Goal: Task Accomplishment & Management: Manage account settings

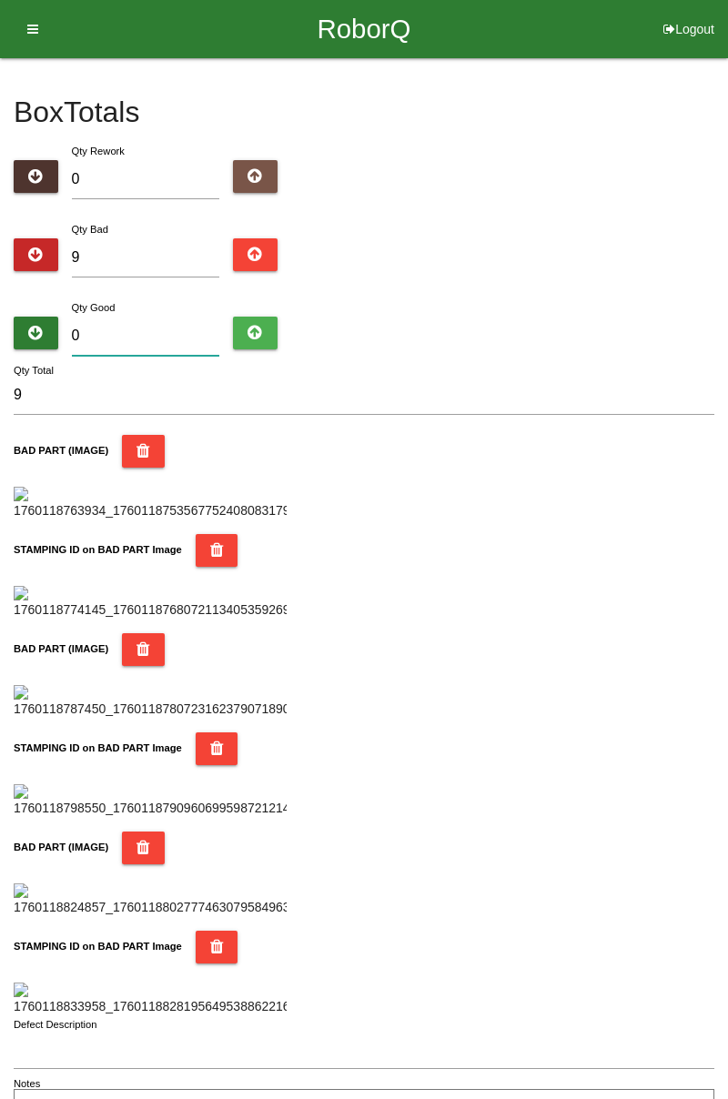
click at [158, 328] on input "0" at bounding box center [146, 336] width 148 height 39
type input "7"
type input "16"
type input "75"
type input "84"
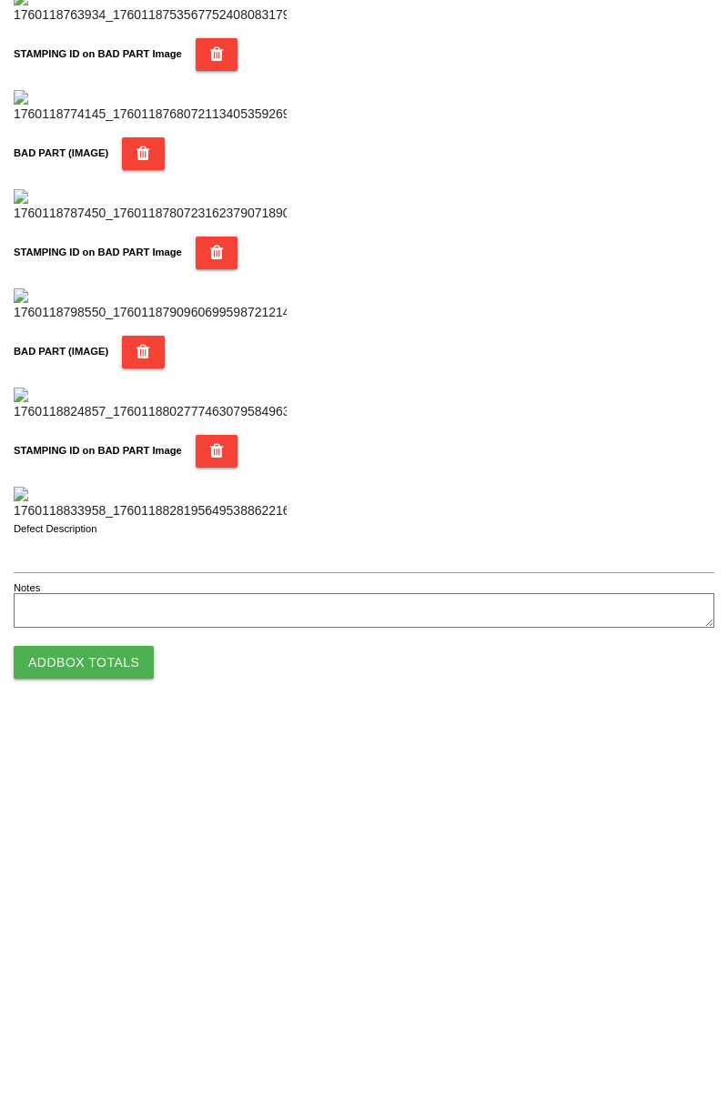
type input "75"
click at [113, 1038] on button "Add Box Totals" at bounding box center [84, 1037] width 140 height 33
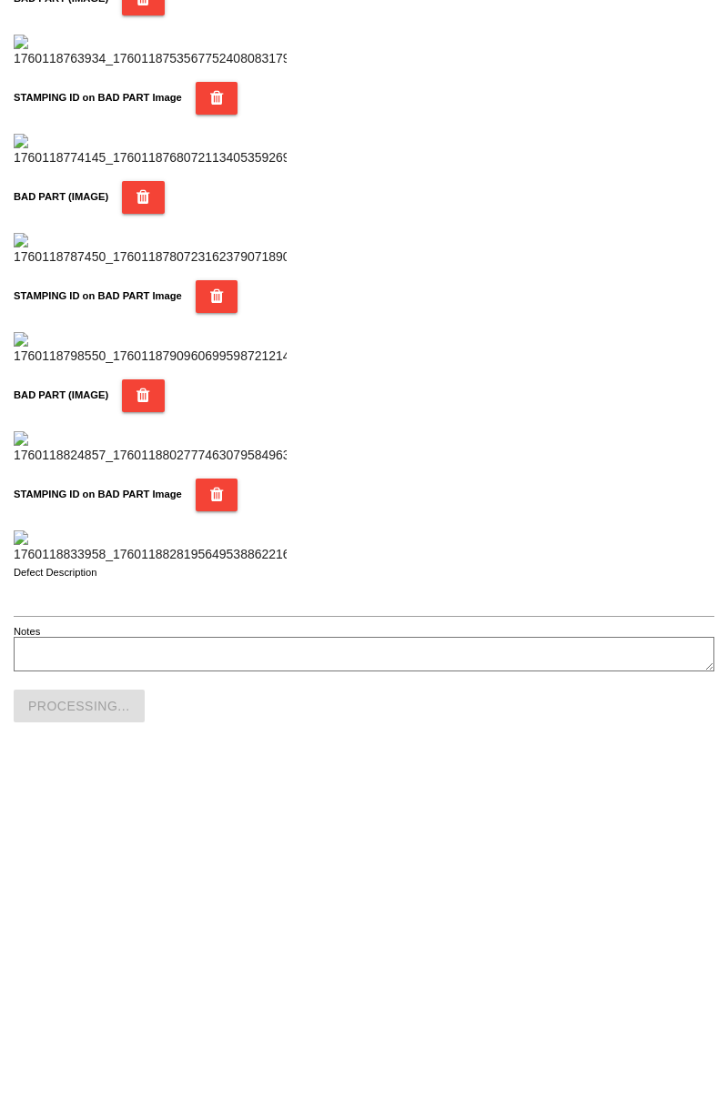
scroll to position [1594, 0]
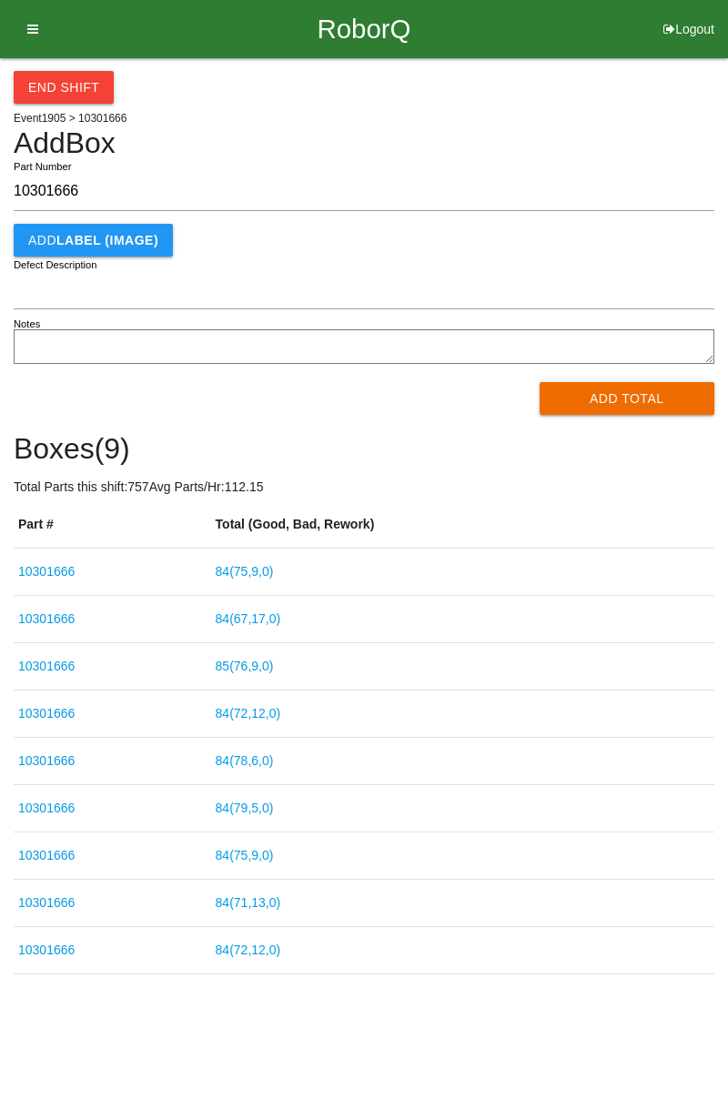
type input "10301666"
click at [633, 402] on button "Add Total" at bounding box center [628, 398] width 176 height 33
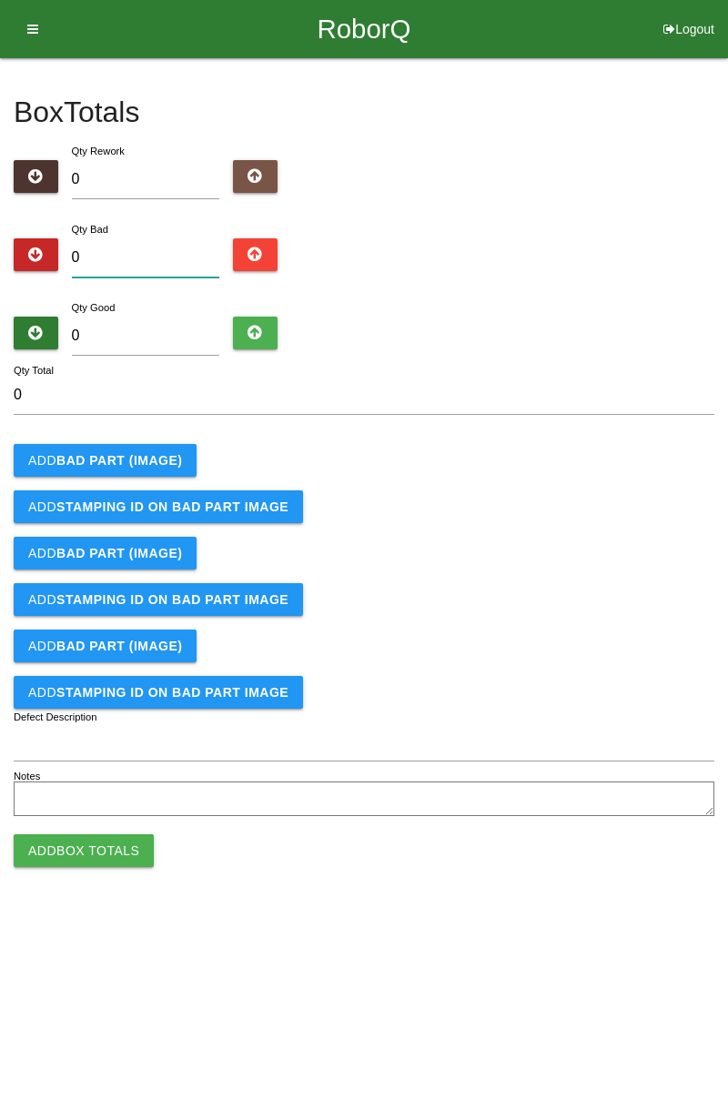
click at [164, 255] on input "0" at bounding box center [146, 257] width 148 height 39
type input "2"
click at [147, 460] on b "BAD PART (IMAGE)" at bounding box center [119, 460] width 126 height 15
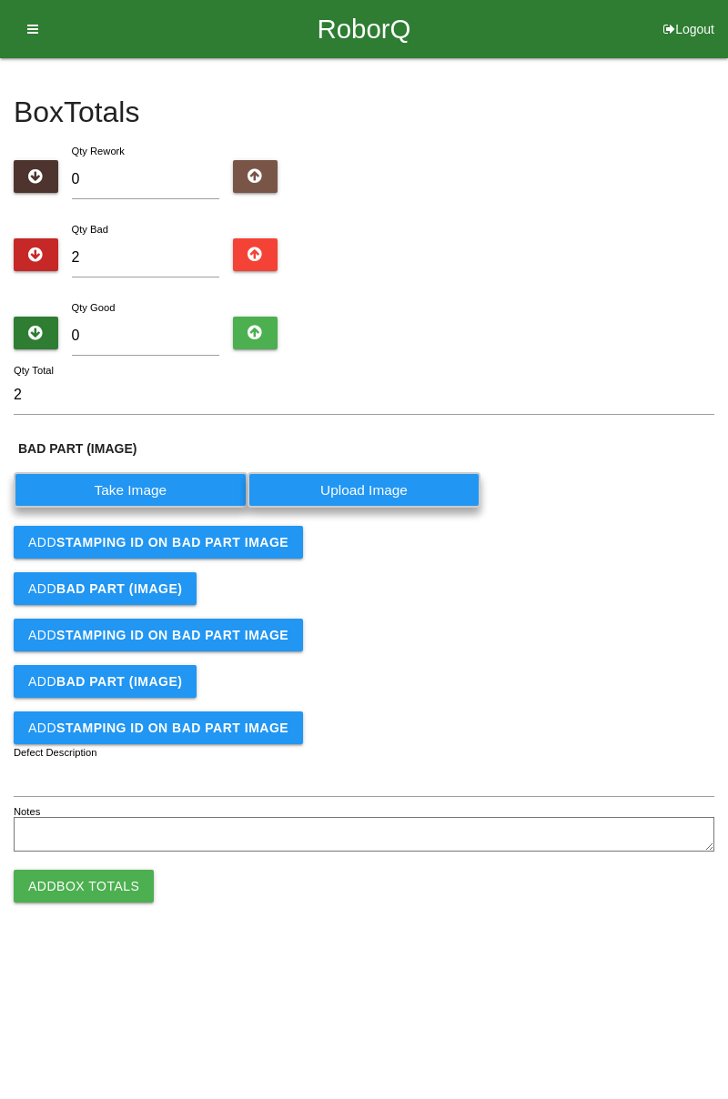
click at [182, 486] on label "Take Image" at bounding box center [131, 489] width 234 height 35
click at [0, 0] on \(IMAGE\) "Take Image" at bounding box center [0, 0] width 0 height 0
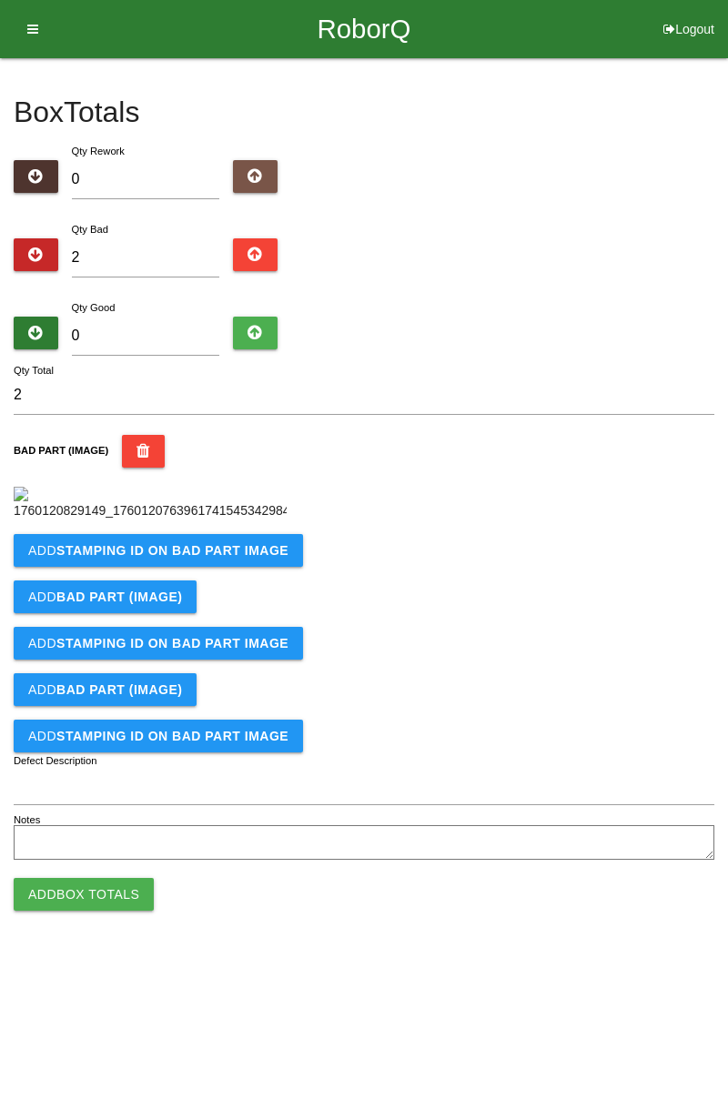
scroll to position [102, 0]
click at [249, 558] on b "STAMPING ID on BAD PART Image" at bounding box center [172, 550] width 232 height 15
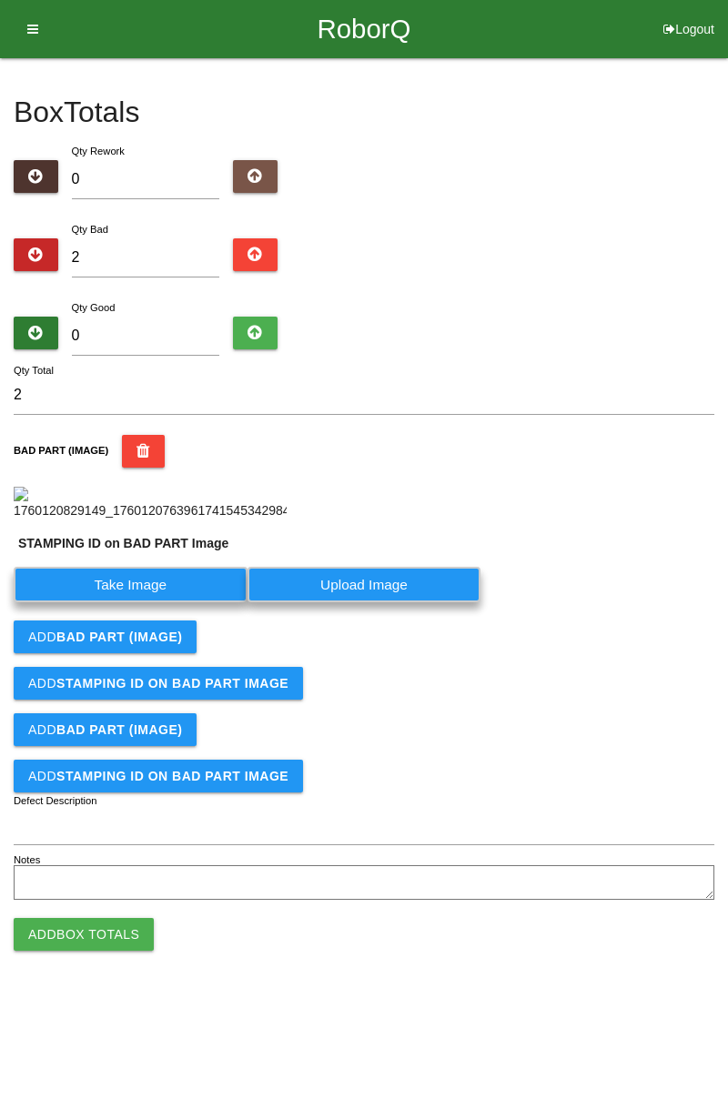
click at [135, 602] on label "Take Image" at bounding box center [131, 584] width 234 height 35
click at [0, 0] on PART "Take Image" at bounding box center [0, 0] width 0 height 0
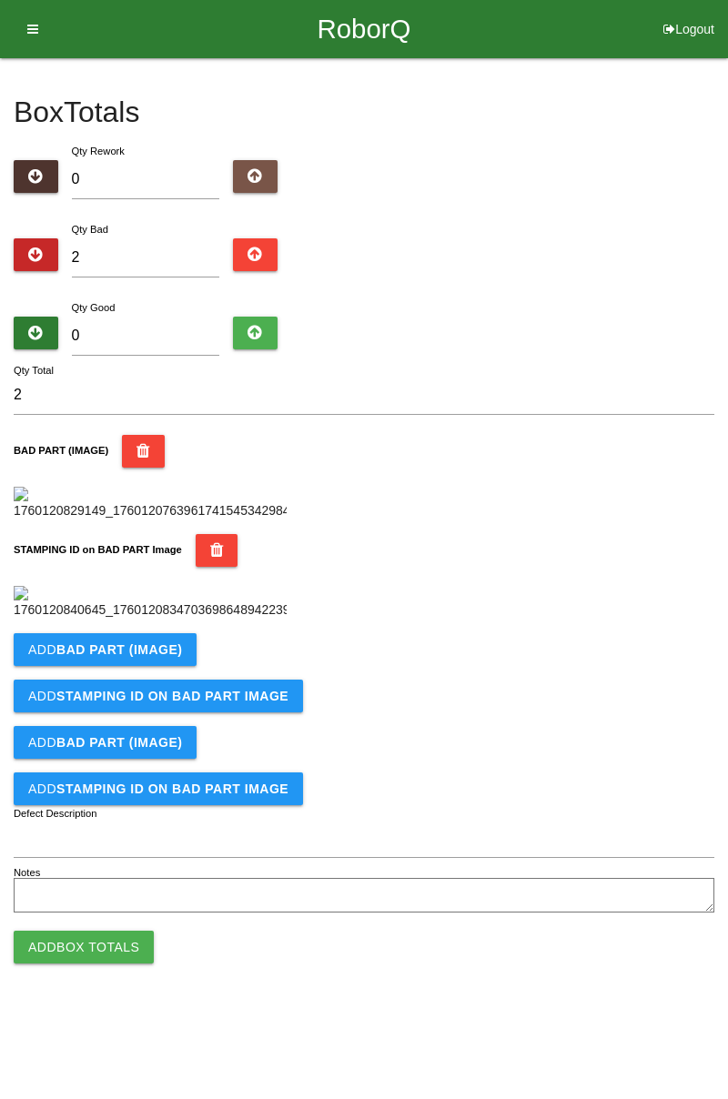
scroll to position [400, 0]
click at [167, 666] on button "Add BAD PART (IMAGE)" at bounding box center [105, 649] width 183 height 33
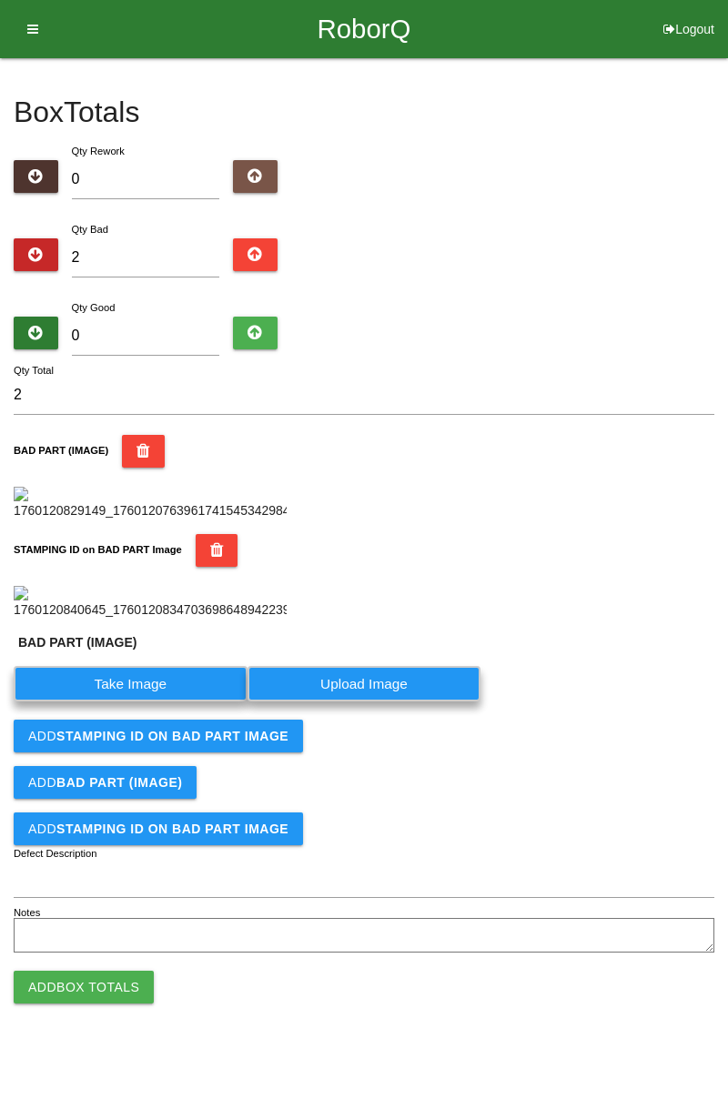
click at [168, 702] on label "Take Image" at bounding box center [131, 683] width 234 height 35
click at [0, 0] on \(IMAGE\) "Take Image" at bounding box center [0, 0] width 0 height 0
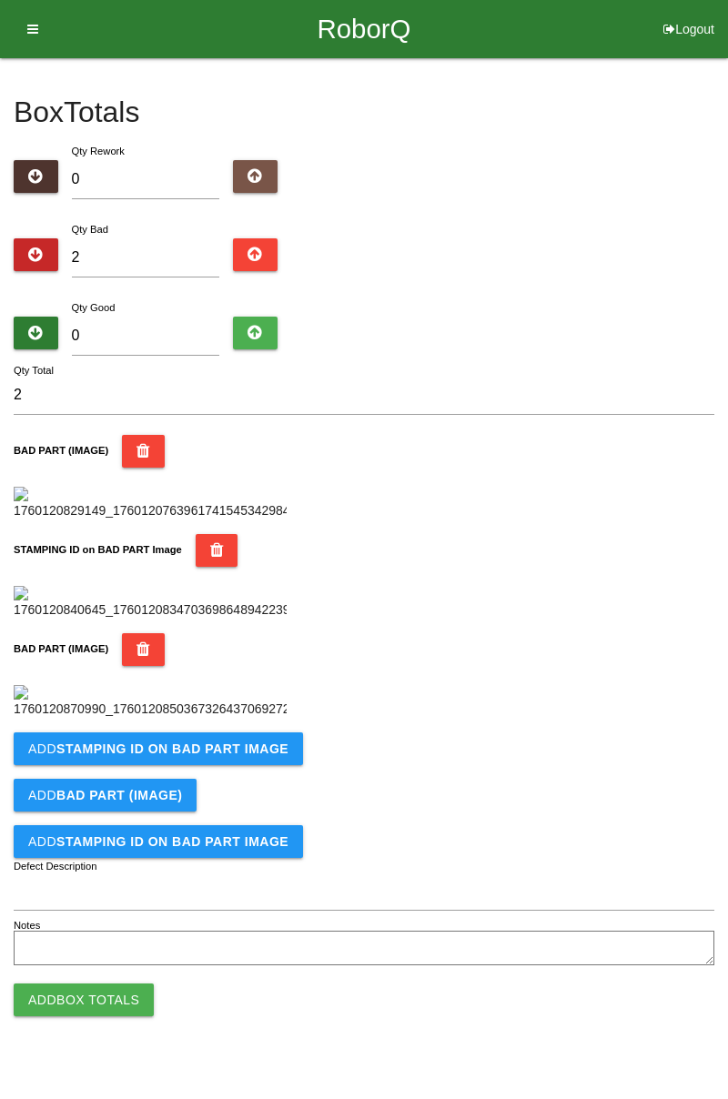
scroll to position [699, 0]
click at [235, 756] on b "STAMPING ID on BAD PART Image" at bounding box center [172, 749] width 232 height 15
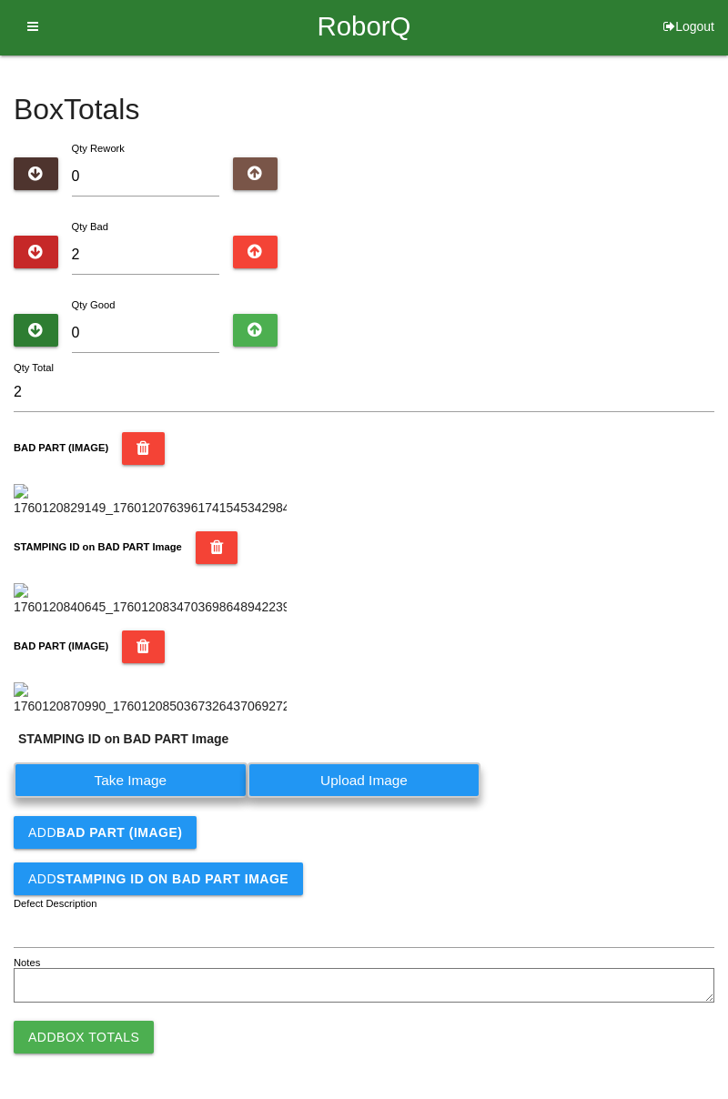
click at [158, 798] on label "Take Image" at bounding box center [131, 780] width 234 height 35
click at [0, 0] on PART "Take Image" at bounding box center [0, 0] width 0 height 0
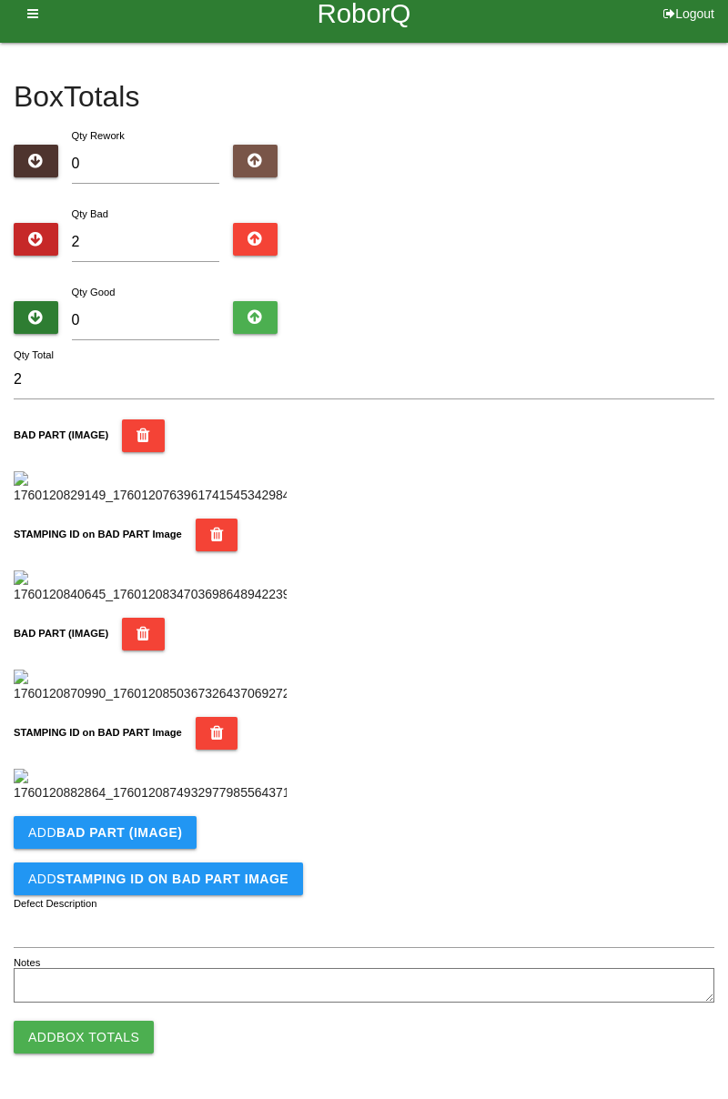
scroll to position [0, 0]
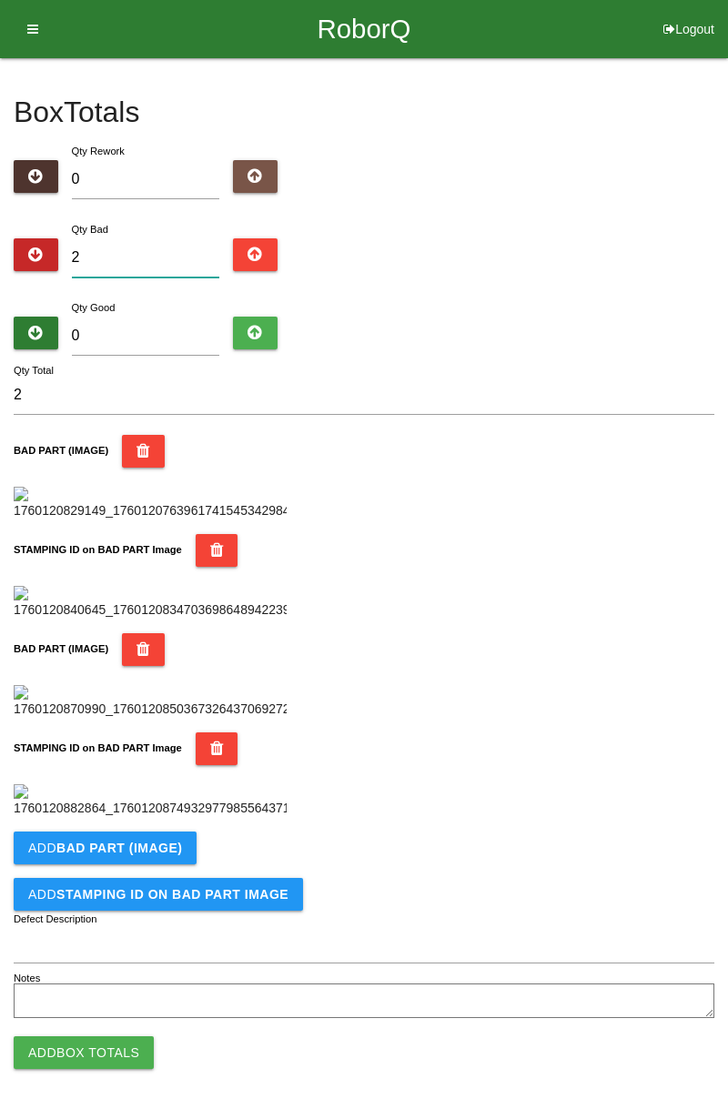
click at [151, 249] on input "2" at bounding box center [146, 257] width 148 height 39
click at [711, 313] on div "Qty Good 0" at bounding box center [364, 331] width 701 height 66
click at [174, 249] on input "2" at bounding box center [146, 257] width 148 height 39
type input "0"
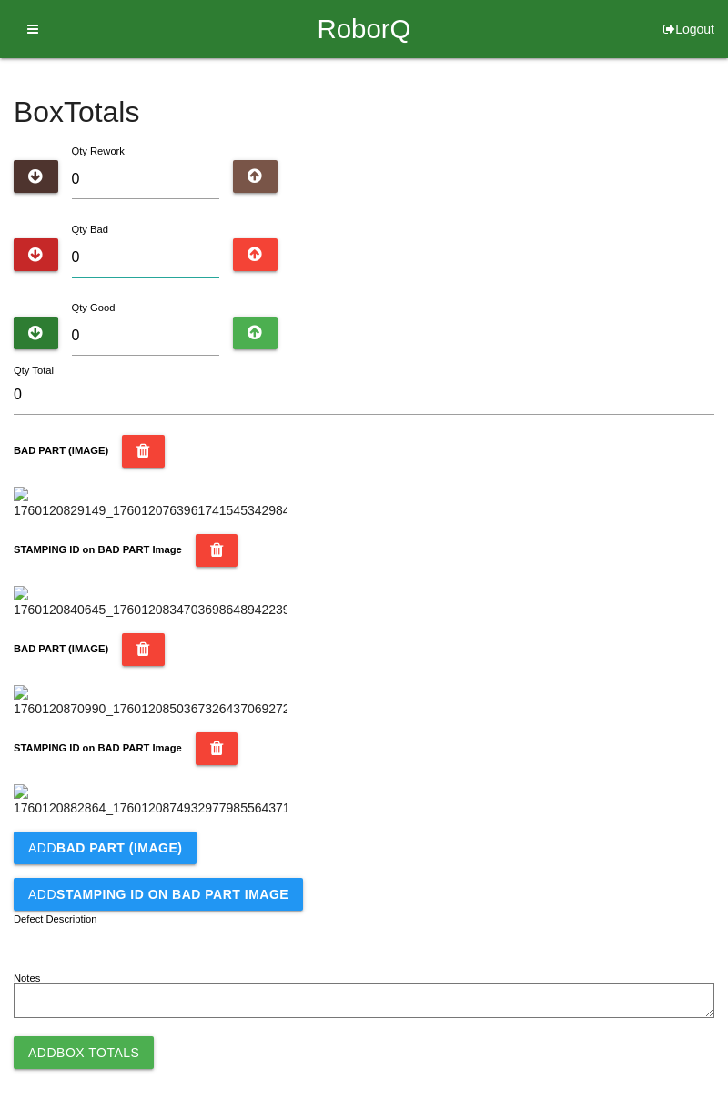
type input "3"
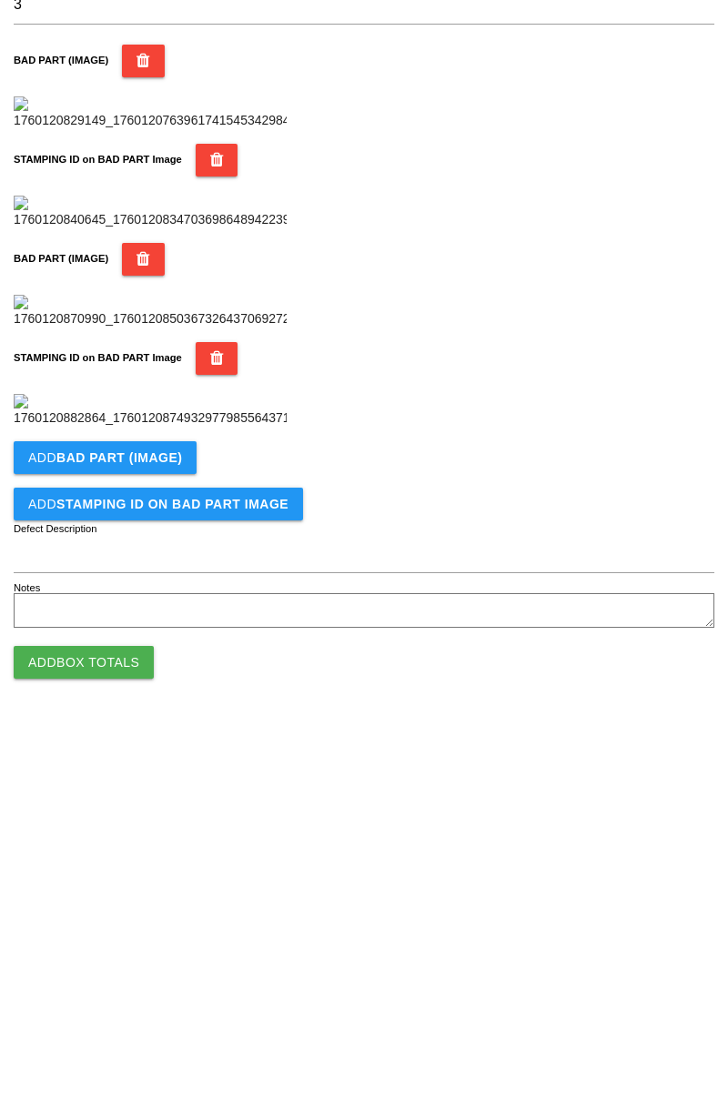
scroll to position [997, 0]
click at [157, 832] on b "BAD PART (IMAGE)" at bounding box center [119, 832] width 126 height 15
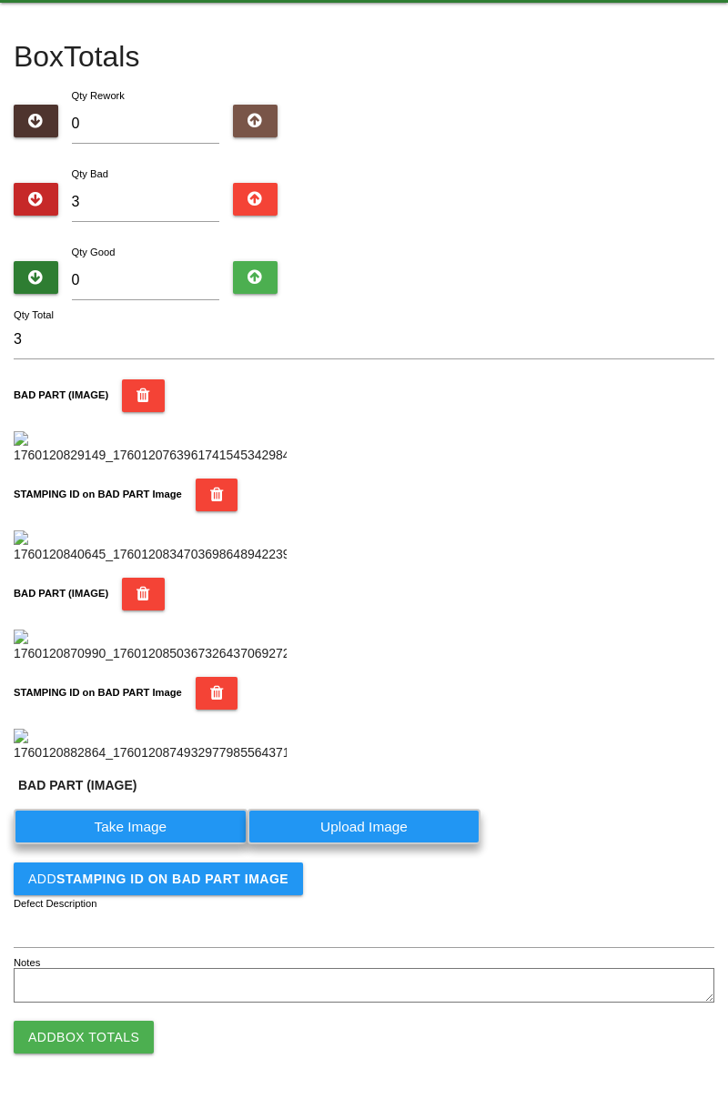
click at [158, 844] on label "Take Image" at bounding box center [131, 826] width 234 height 35
click at [0, 0] on \(IMAGE\) "Take Image" at bounding box center [0, 0] width 0 height 0
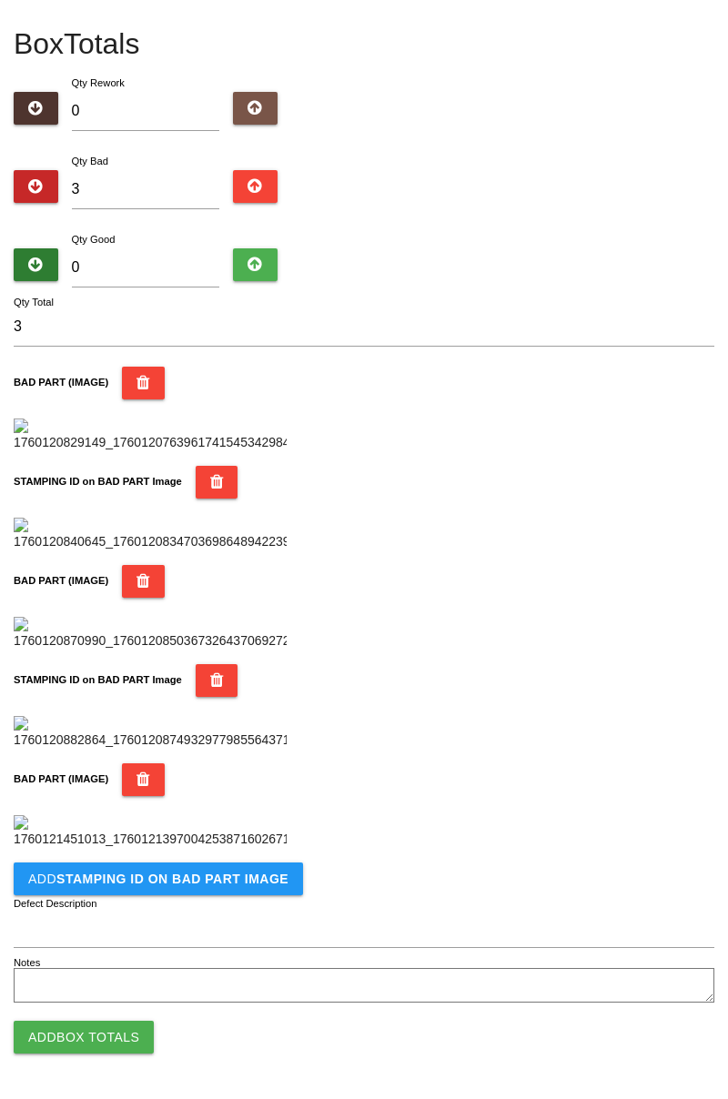
scroll to position [1296, 0]
click at [164, 882] on b "STAMPING ID on BAD PART Image" at bounding box center [172, 879] width 232 height 15
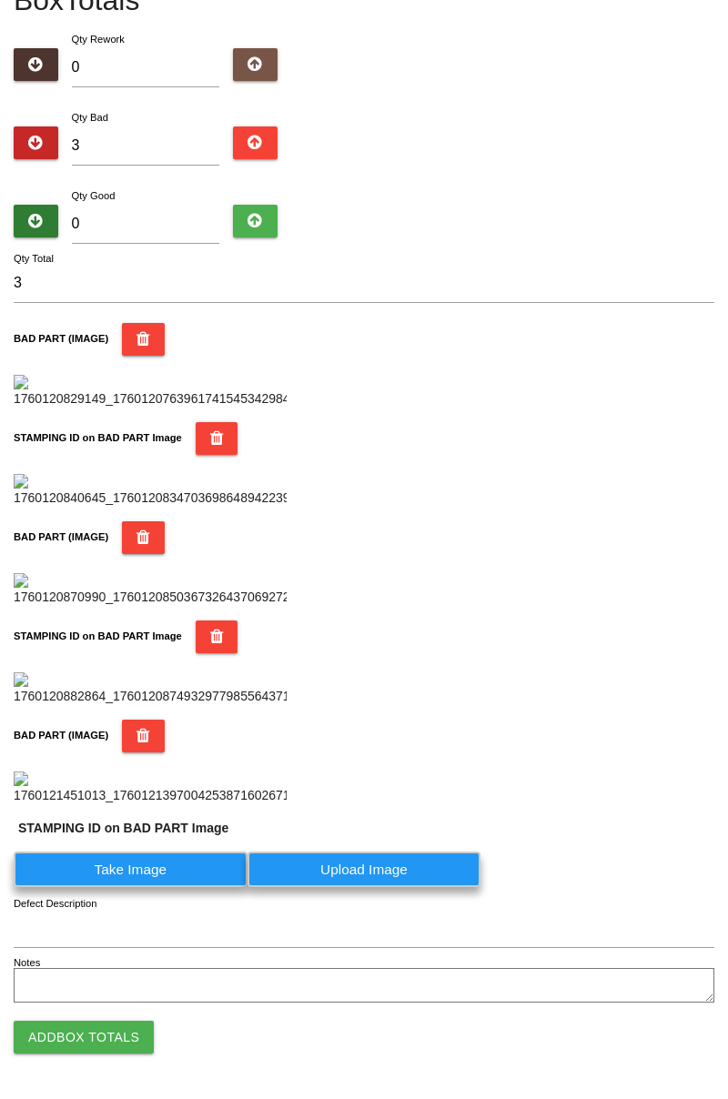
click at [135, 887] on label "Take Image" at bounding box center [131, 869] width 234 height 35
click at [0, 0] on PART "Take Image" at bounding box center [0, 0] width 0 height 0
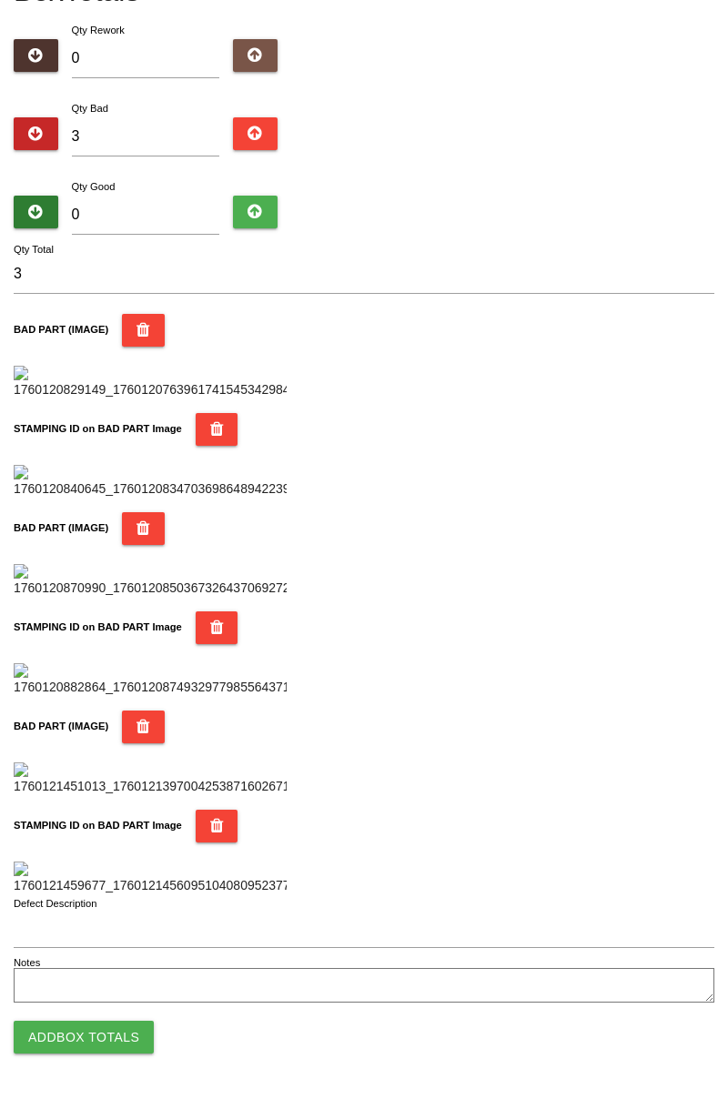
scroll to position [0, 0]
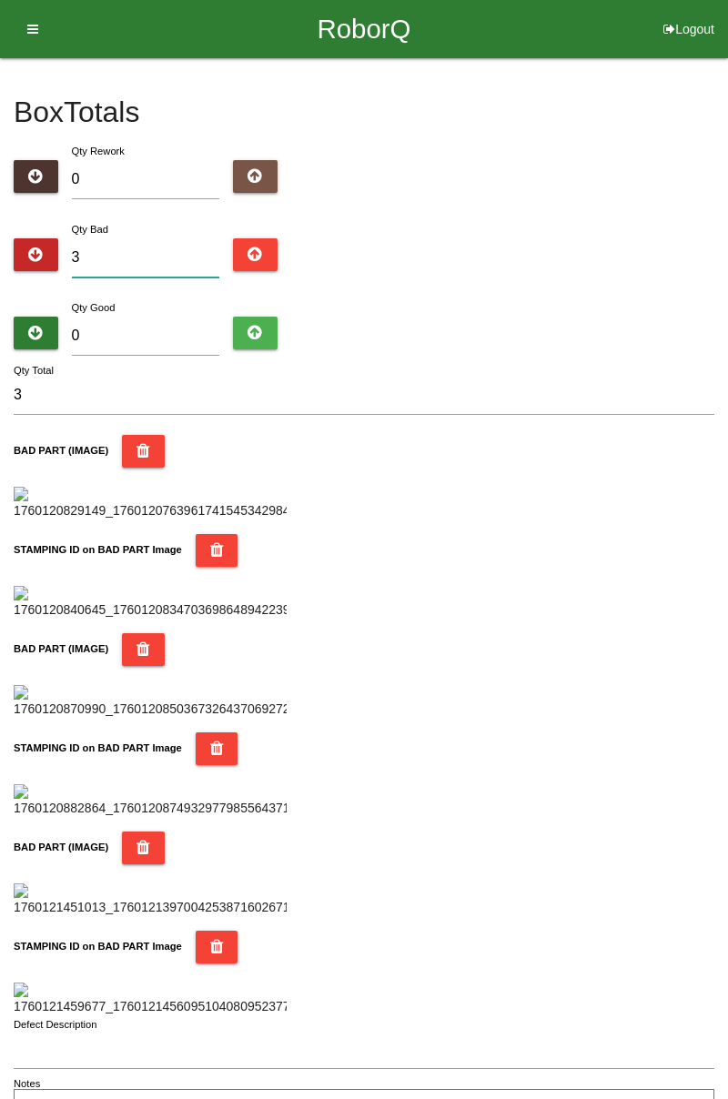
click at [191, 251] on input "3" at bounding box center [146, 257] width 148 height 39
click at [726, 162] on div "Box Totals Translate Weight Weight unit: Rework Weight Bad Weight Good Weight 0…" at bounding box center [364, 593] width 728 height 1071
click at [158, 252] on input "3" at bounding box center [146, 257] width 148 height 39
type input "0"
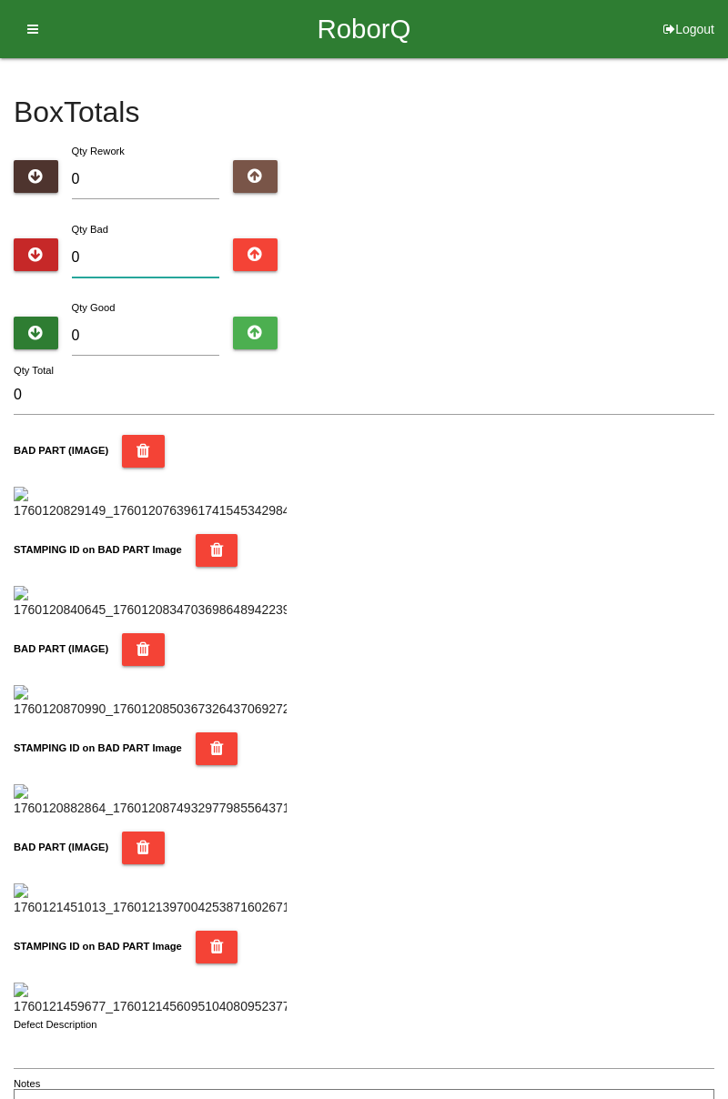
type input "8"
click at [166, 252] on input "8" at bounding box center [146, 257] width 148 height 39
type input "0"
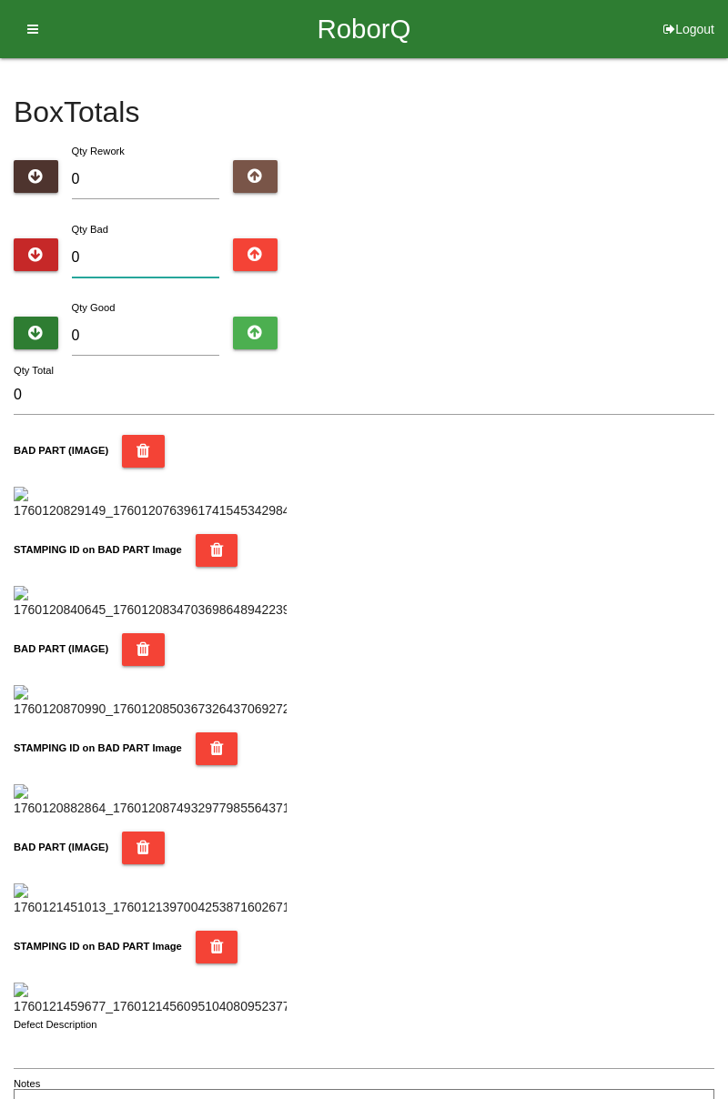
type input "9"
type input "0"
type input "1"
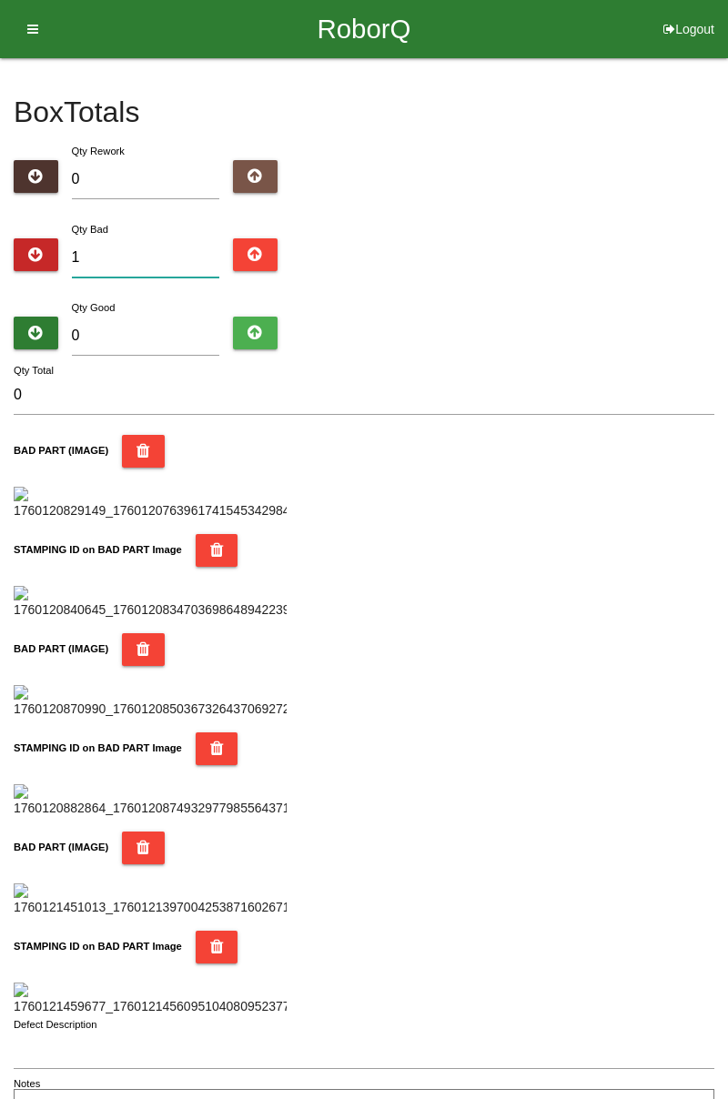
type input "1"
type input "12"
click at [140, 330] on input "0" at bounding box center [146, 336] width 148 height 39
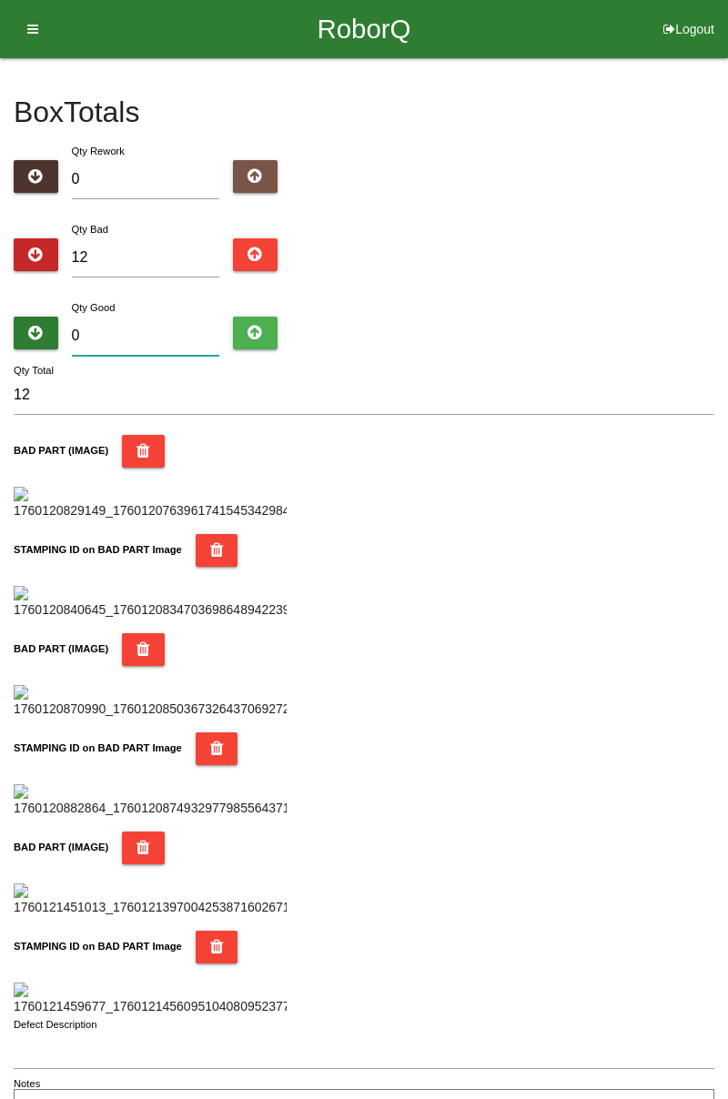
type input "7"
type input "19"
type input "72"
type input "84"
type input "72"
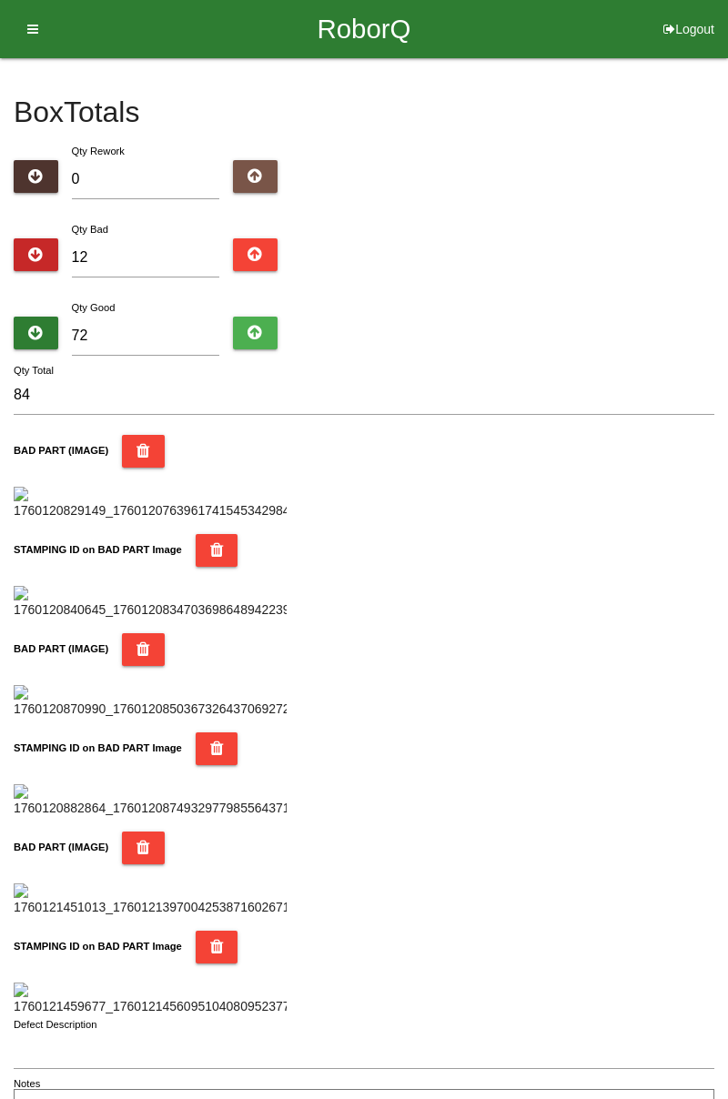
click at [725, 263] on div "Box Totals Translate Weight Weight unit: Rework Weight Bad Weight Good Weight 0…" at bounding box center [364, 593] width 728 height 1071
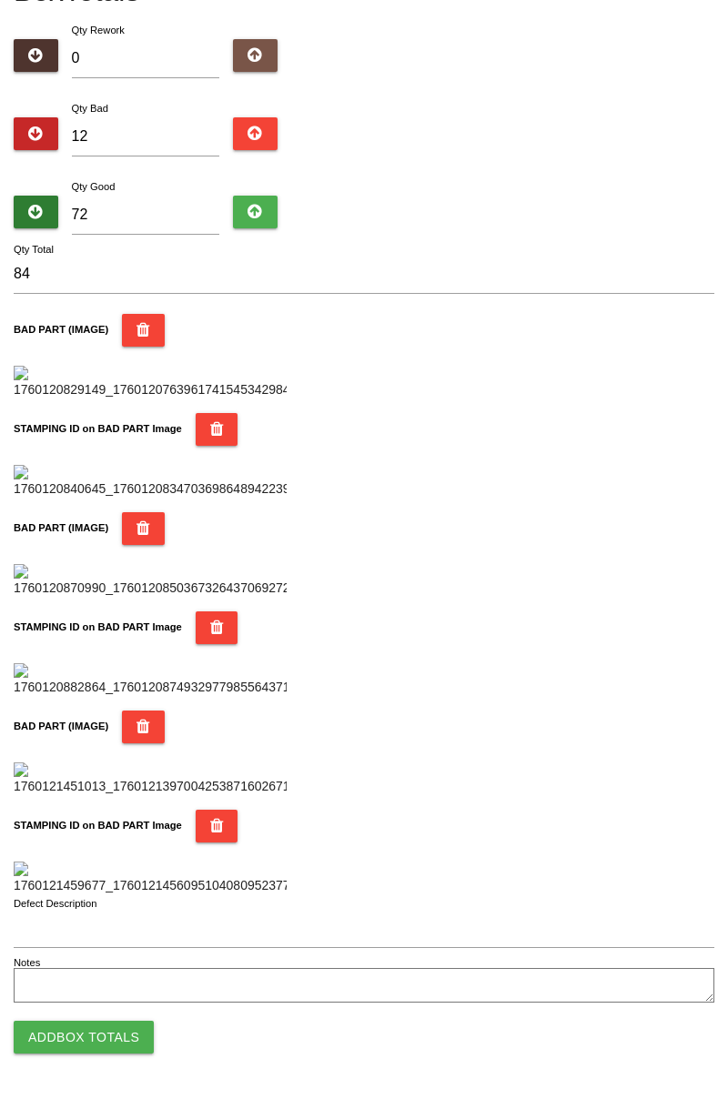
scroll to position [1594, 0]
click at [116, 1046] on button "Add Box Totals" at bounding box center [84, 1037] width 140 height 33
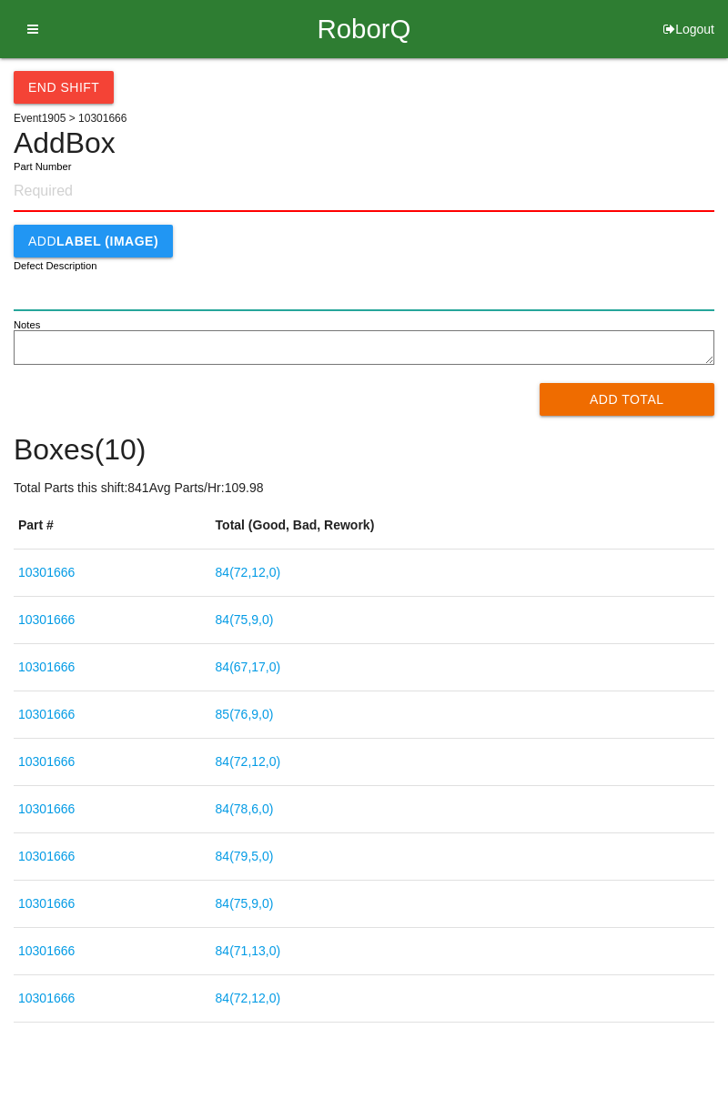
click at [710, 306] on input "Defect Description" at bounding box center [364, 290] width 701 height 39
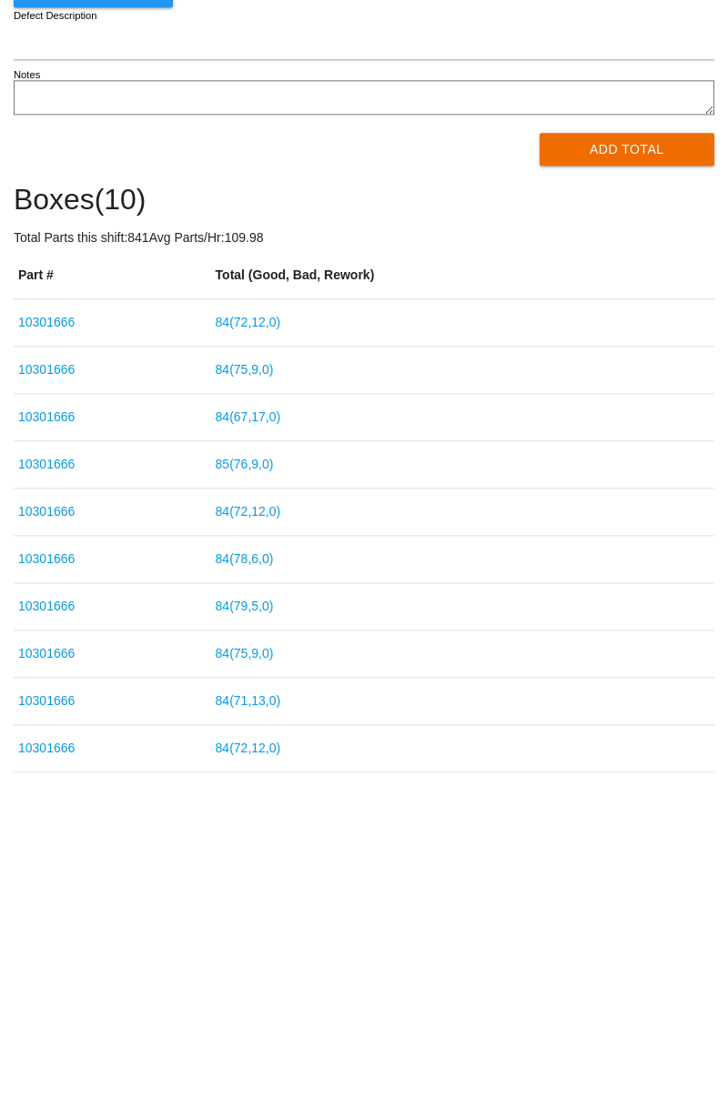
click at [268, 714] on link "85 ( 76 , 9 , 0 )" at bounding box center [245, 714] width 58 height 15
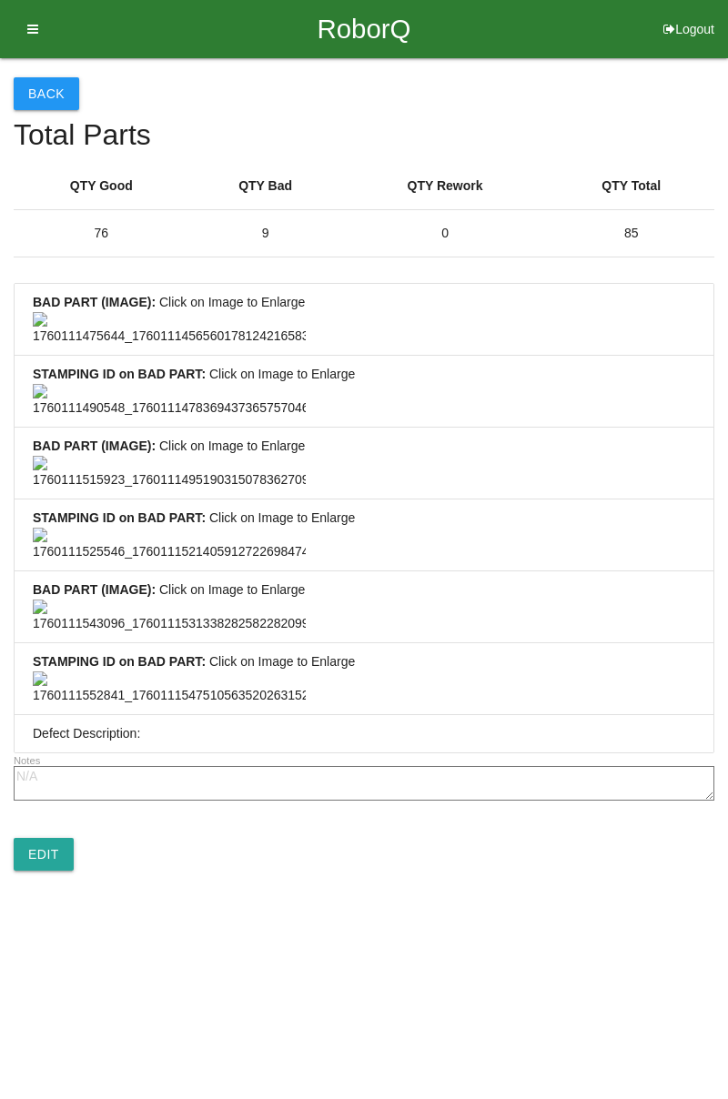
scroll to position [1353, 0]
click at [50, 871] on link "Edit" at bounding box center [44, 854] width 60 height 33
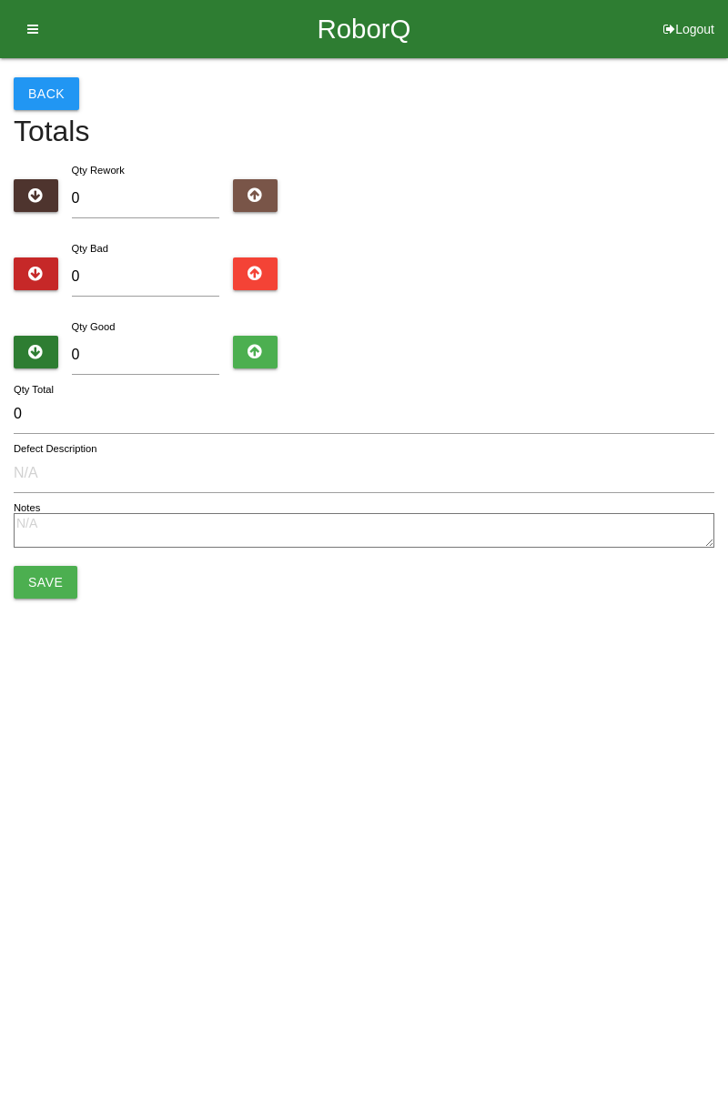
type input "9"
type input "76"
type input "85"
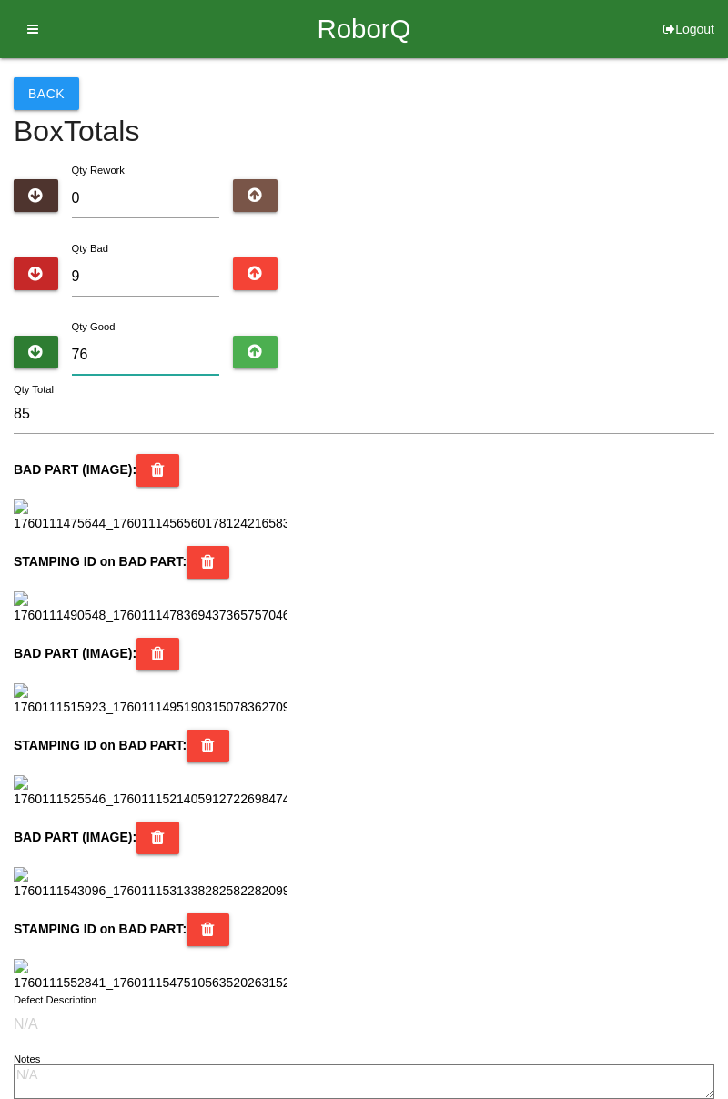
click at [171, 348] on input "76" at bounding box center [146, 355] width 148 height 39
type input "7"
type input "16"
type input "75"
type input "84"
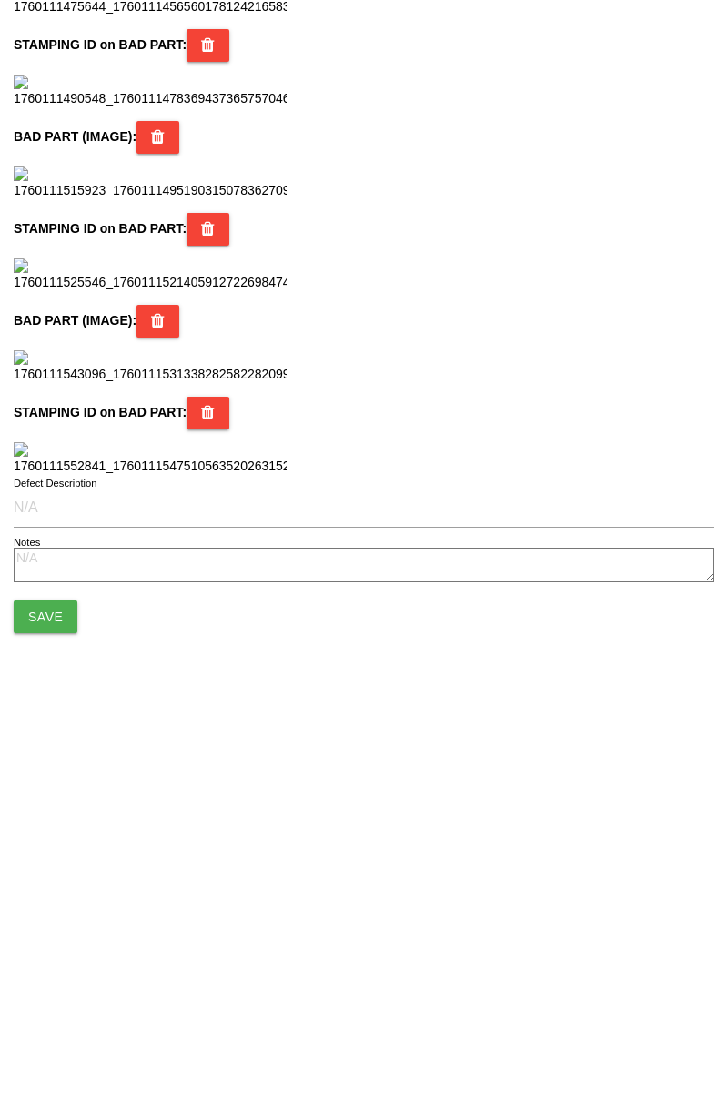
scroll to position [1616, 0]
type input "75"
click at [35, 1006] on button "Save" at bounding box center [46, 992] width 64 height 33
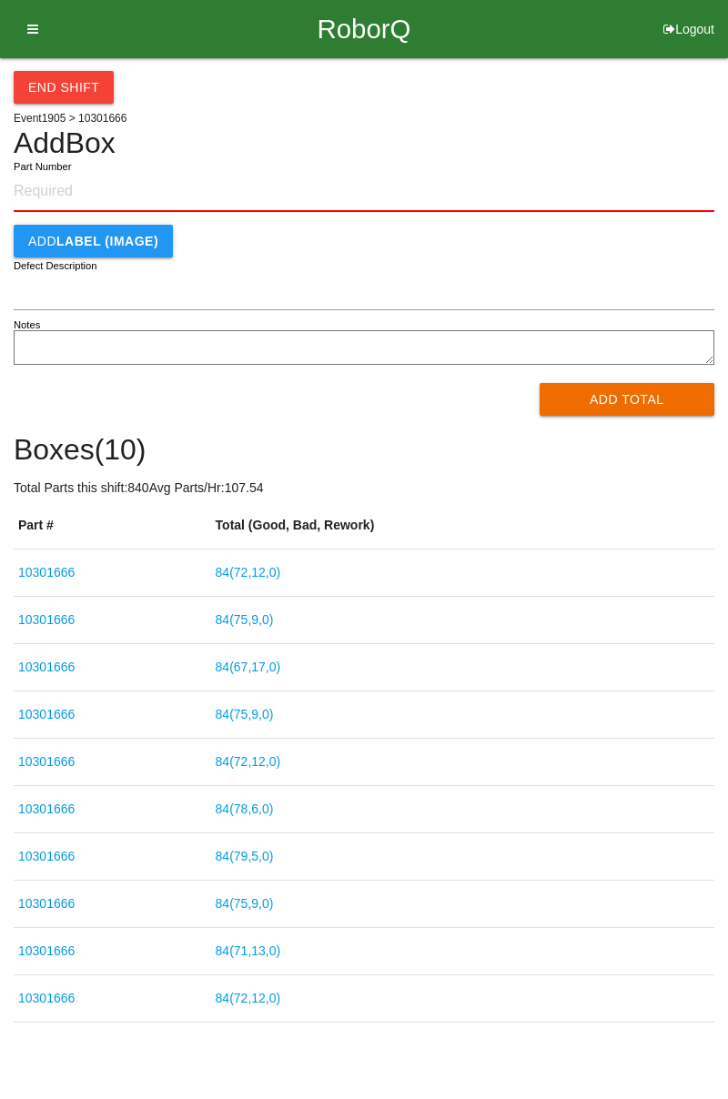
click at [83, 100] on button "End Shift" at bounding box center [64, 87] width 100 height 33
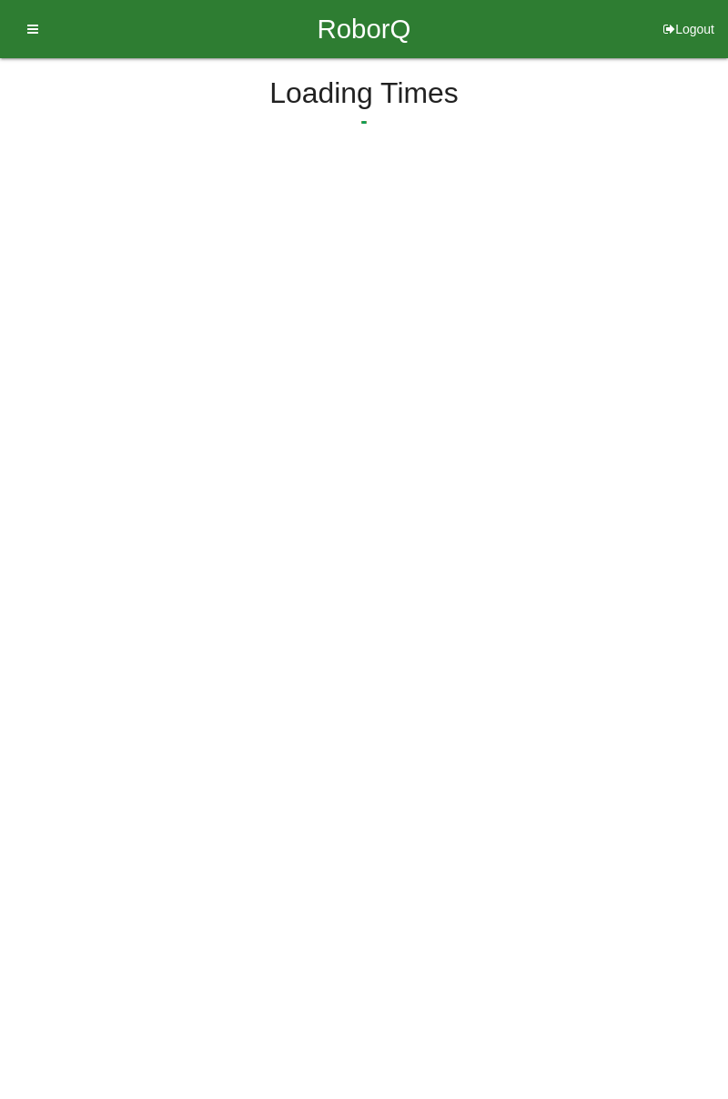
select select "3"
select select "31"
select select "2"
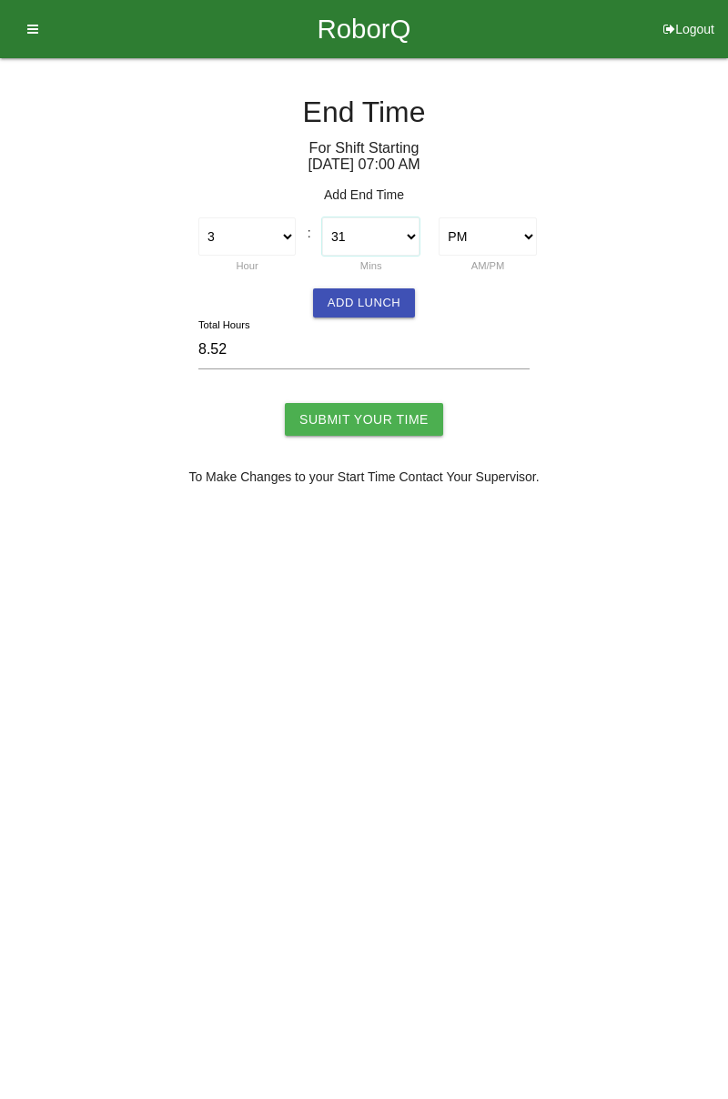
click at [410, 235] on select "00 01 02 03 04 05 06 07 08 09 10 11 12 13 14 15 16 17 18 19 20 21 22 23 24 25 2…" at bounding box center [370, 236] width 97 height 38
select select "30"
click at [322, 217] on select "00 01 02 03 04 05 06 07 08 09 10 11 12 13 14 15 16 17 18 19 20 21 22 23 24 25 2…" at bounding box center [370, 236] width 97 height 38
type input "8.50"
click at [376, 308] on button "Add Lunch" at bounding box center [364, 302] width 102 height 29
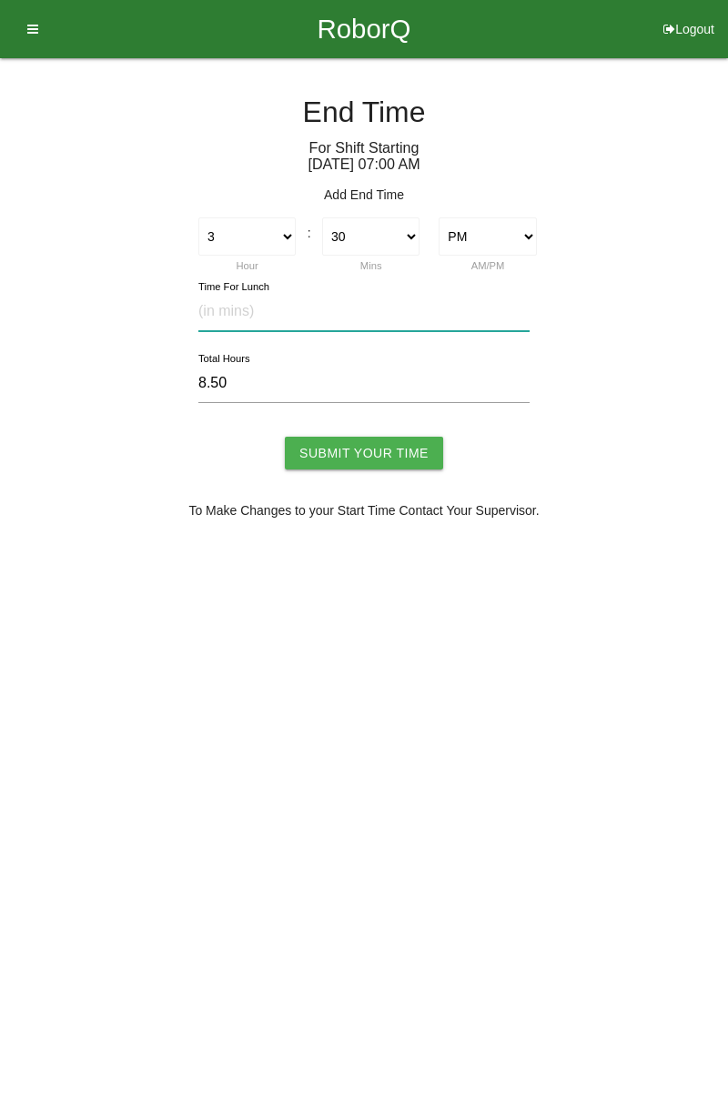
click at [267, 315] on input "text" at bounding box center [363, 311] width 331 height 39
type input "30"
type input "8.00"
click at [414, 426] on div "Time For Lunch 30 8.00 Total Hours" at bounding box center [364, 355] width 701 height 153
click at [363, 453] on input "Submit Your Time" at bounding box center [364, 453] width 158 height 33
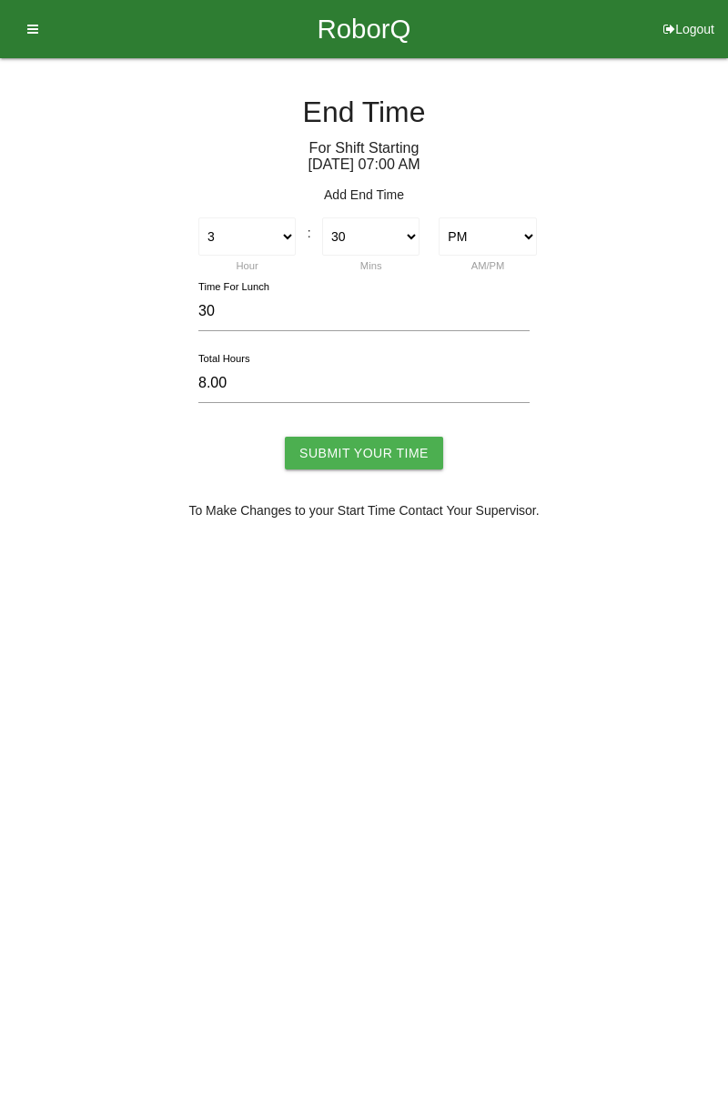
type input "Processing..."
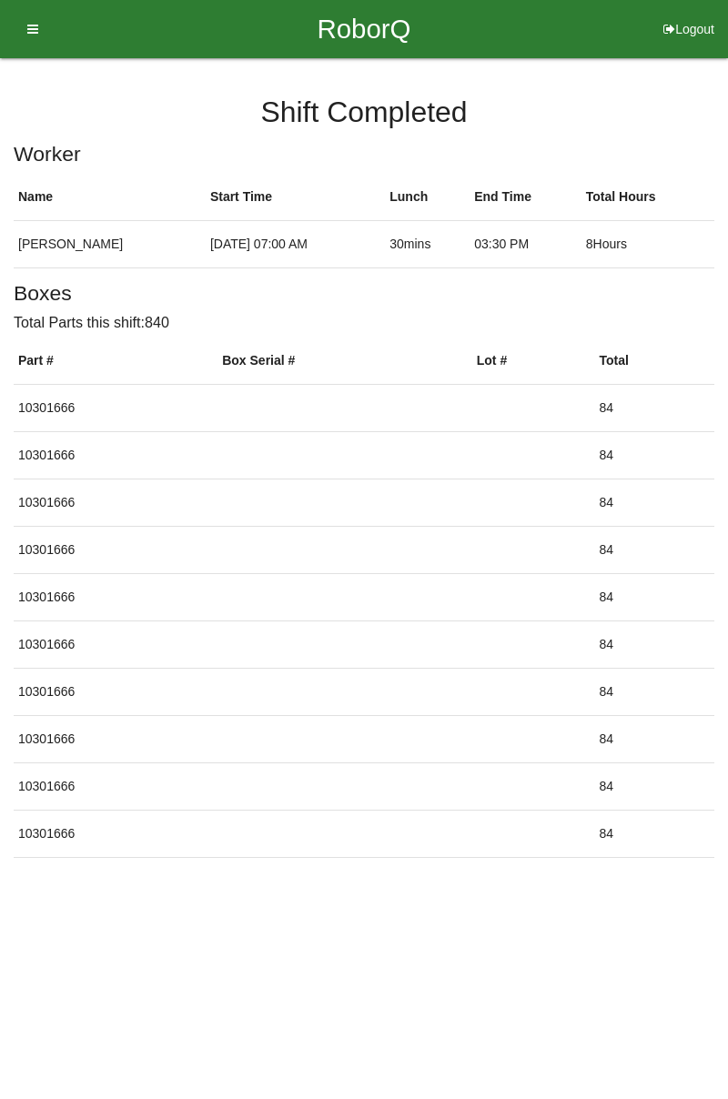
click at [672, 26] on icon at bounding box center [669, 29] width 12 height 58
select select "Worker"
